Goal: Task Accomplishment & Management: Manage account settings

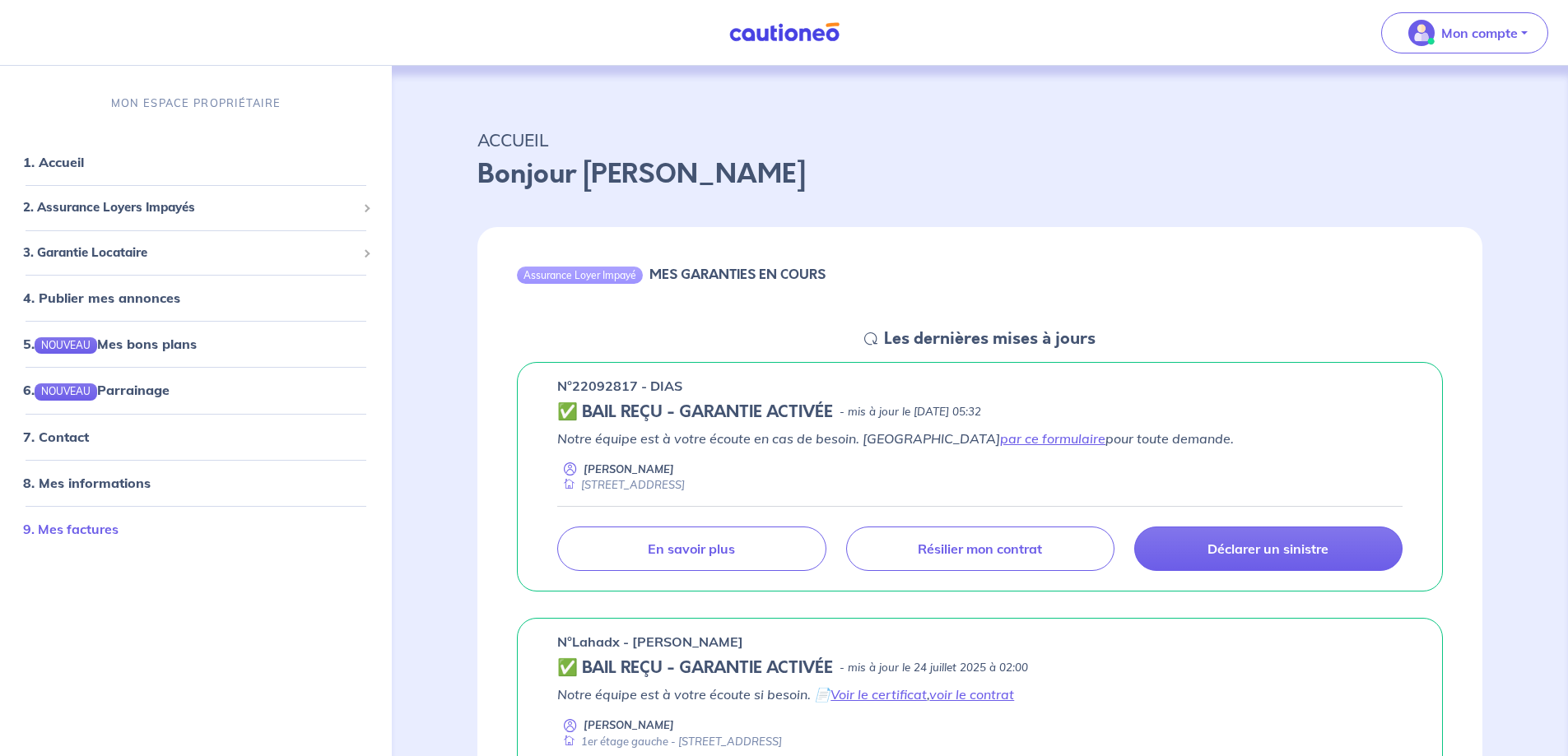
click at [92, 527] on link "9. Mes factures" at bounding box center [70, 528] width 95 height 17
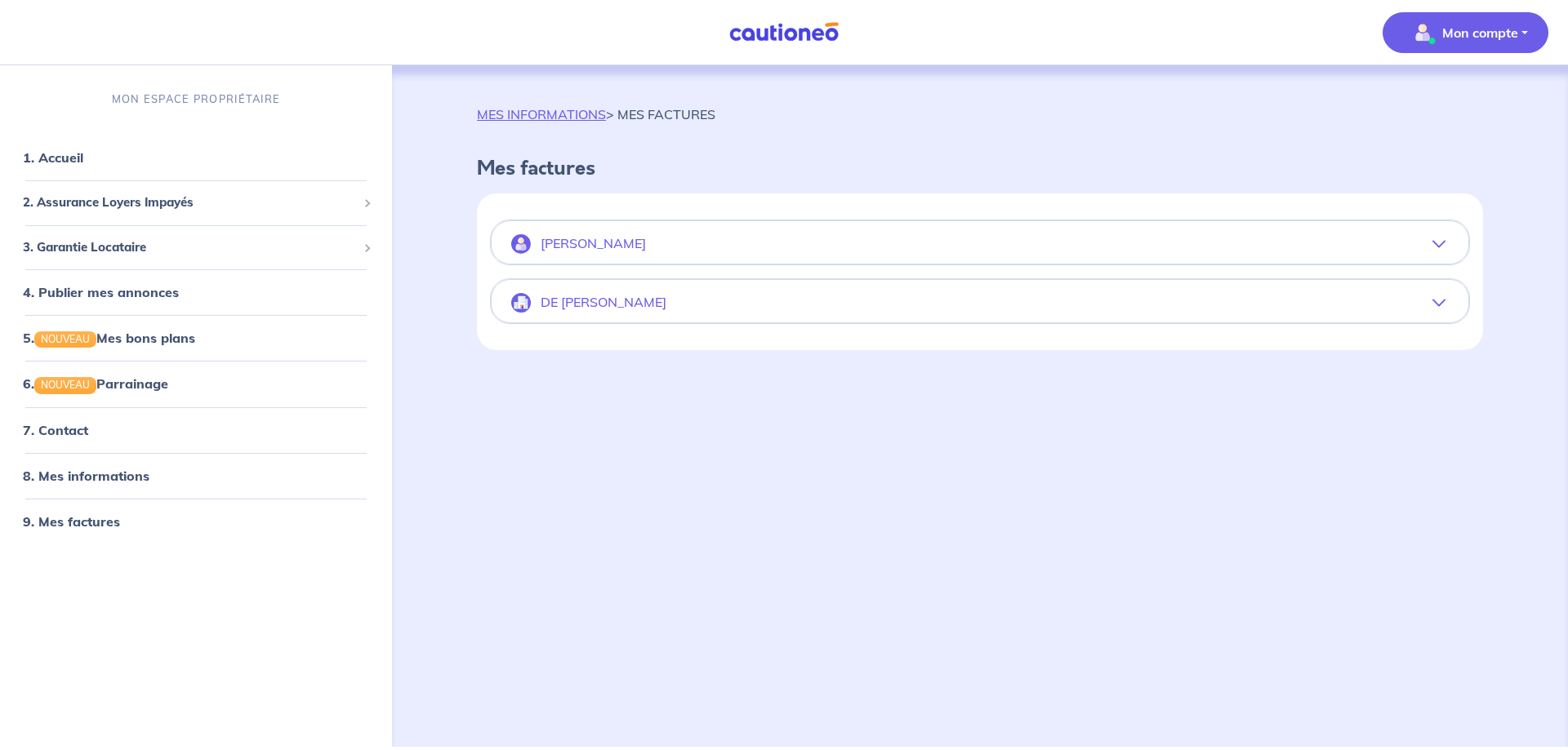
click at [1438, 241] on icon "button" at bounding box center [1438, 243] width 13 height 13
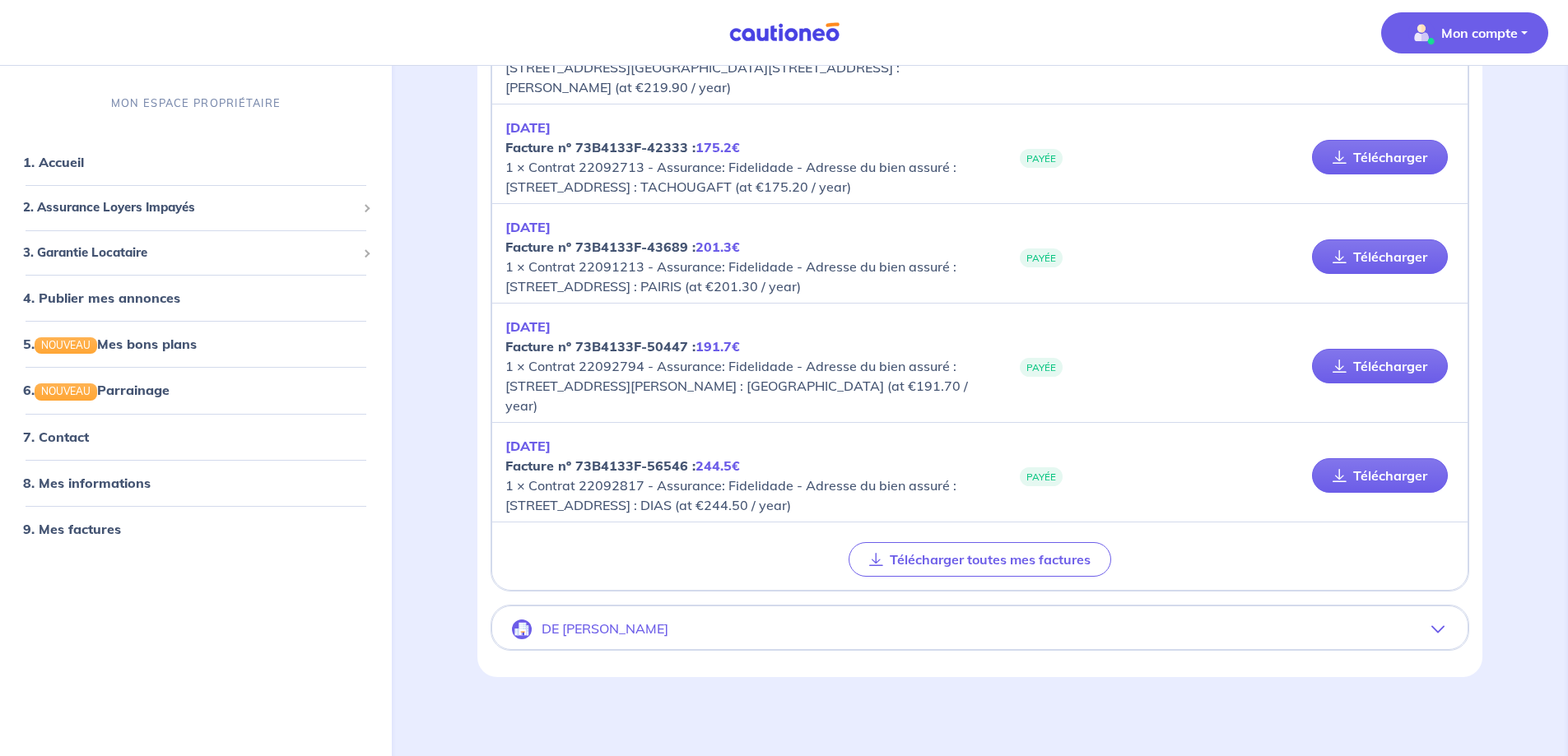
scroll to position [420, 0]
click at [1372, 468] on link "Télécharger" at bounding box center [1379, 475] width 136 height 35
click at [1460, 38] on p "Mon compte" at bounding box center [1479, 33] width 76 height 20
click at [1441, 146] on link "Me déconnecter" at bounding box center [1449, 141] width 133 height 27
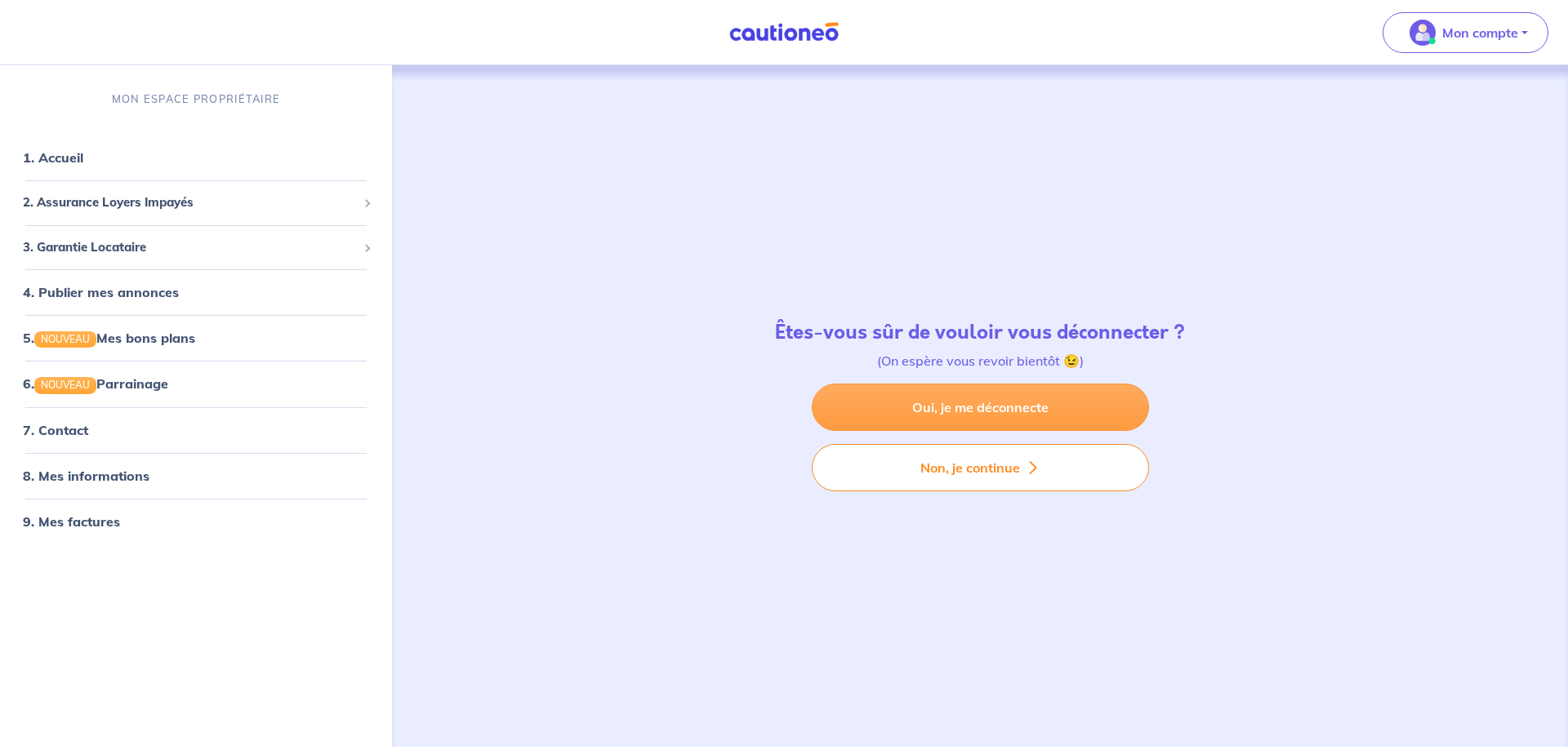
click at [1007, 406] on link "Oui, je me déconnecte" at bounding box center [979, 407] width 338 height 47
